Goal: Contribute content

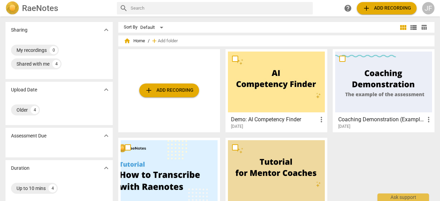
click at [41, 11] on h2 "RaeNotes" at bounding box center [40, 8] width 36 height 10
click at [428, 10] on div "JF" at bounding box center [429, 8] width 12 height 12
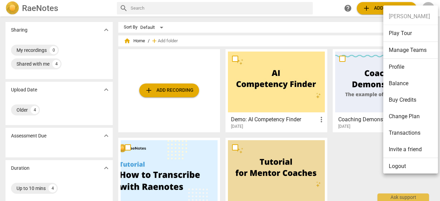
click at [428, 6] on ul "[PERSON_NAME] Play Tour Manage Teams Profile Balance Buy Credits Change Plan Tr…" at bounding box center [414, 92] width 60 height 172
click at [420, 49] on li "Manage Teams" at bounding box center [412, 50] width 57 height 17
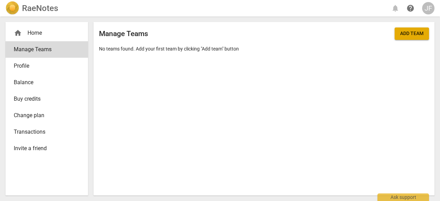
click at [36, 15] on div "RaeNotes notifications help JF" at bounding box center [220, 8] width 429 height 17
click at [429, 7] on div "JF" at bounding box center [429, 8] width 12 height 12
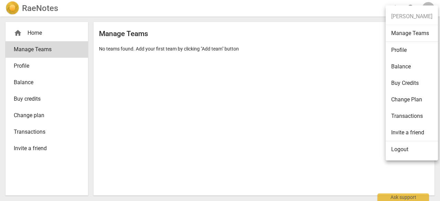
click at [402, 49] on li "Profile" at bounding box center [412, 50] width 52 height 17
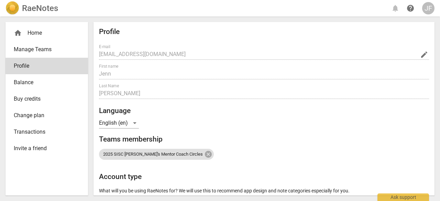
radio input "false"
click at [432, 62] on div "Profile E-mail [PERSON_NAME][EMAIL_ADDRESS][DOMAIN_NAME] edit First name [PERSO…" at bounding box center [264, 109] width 341 height 174
click at [23, 34] on div "home Home" at bounding box center [44, 33] width 61 height 8
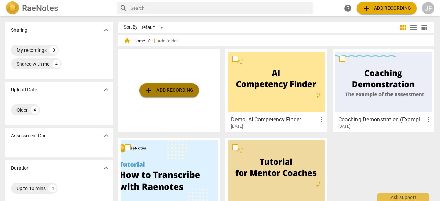
click at [188, 90] on span "add Add recording" at bounding box center [169, 90] width 49 height 8
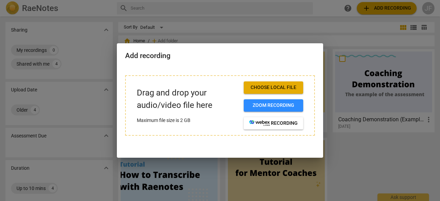
click at [258, 90] on span "Choose local file" at bounding box center [273, 87] width 49 height 7
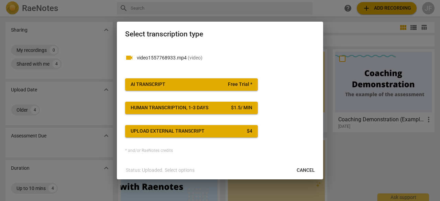
click at [306, 170] on span "Cancel" at bounding box center [306, 170] width 18 height 7
click at [213, 133] on span "Upload external transcript $ 4" at bounding box center [192, 131] width 122 height 7
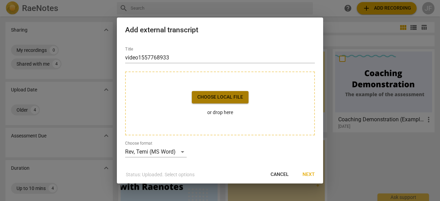
click at [217, 98] on span "Choose local file" at bounding box center [220, 97] width 46 height 7
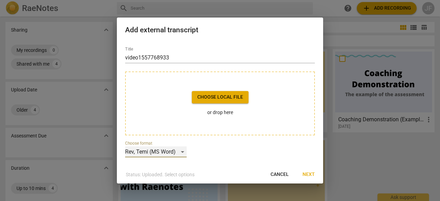
click at [182, 151] on div "Rev, Temi (MS Word)" at bounding box center [156, 152] width 62 height 11
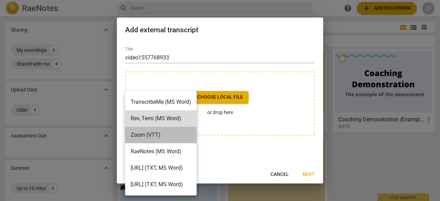
click at [178, 137] on li "Zoom (VTT)" at bounding box center [161, 135] width 72 height 17
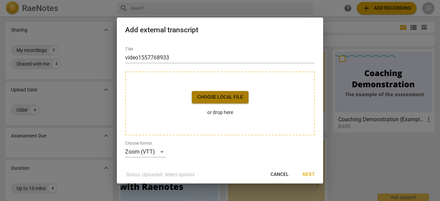
click at [213, 98] on span "Choose local file" at bounding box center [220, 97] width 46 height 7
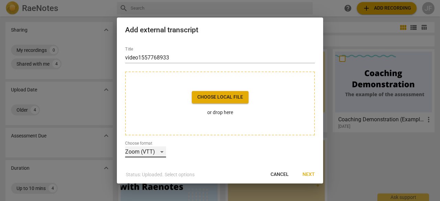
click at [160, 154] on div "Zoom (VTT)" at bounding box center [145, 152] width 41 height 11
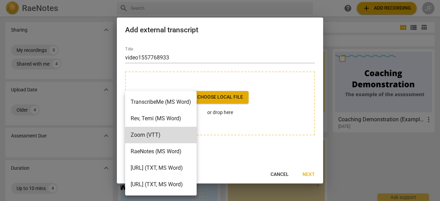
click at [279, 179] on div at bounding box center [220, 100] width 440 height 201
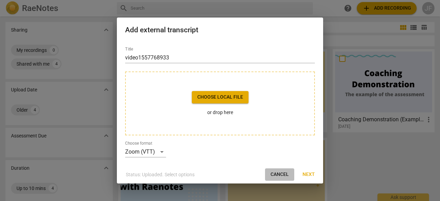
click at [279, 175] on span "Cancel" at bounding box center [280, 174] width 18 height 7
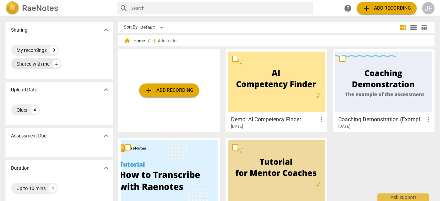
click at [42, 66] on div "Shared with me" at bounding box center [33, 64] width 33 height 7
